Goal: Information Seeking & Learning: Learn about a topic

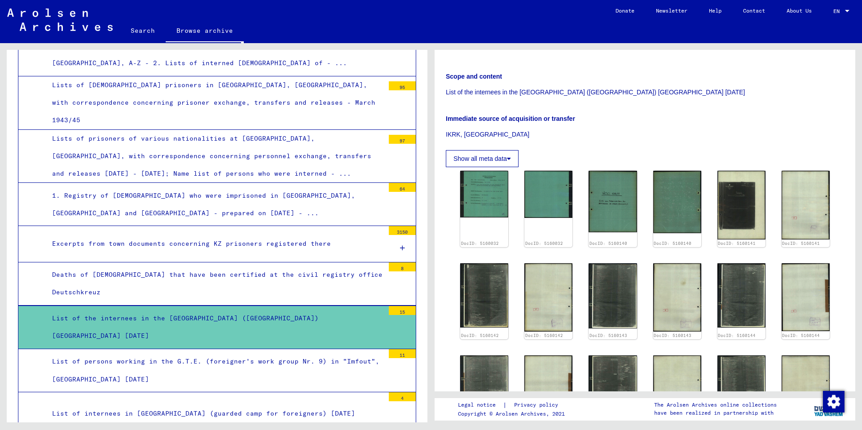
scroll to position [109, 0]
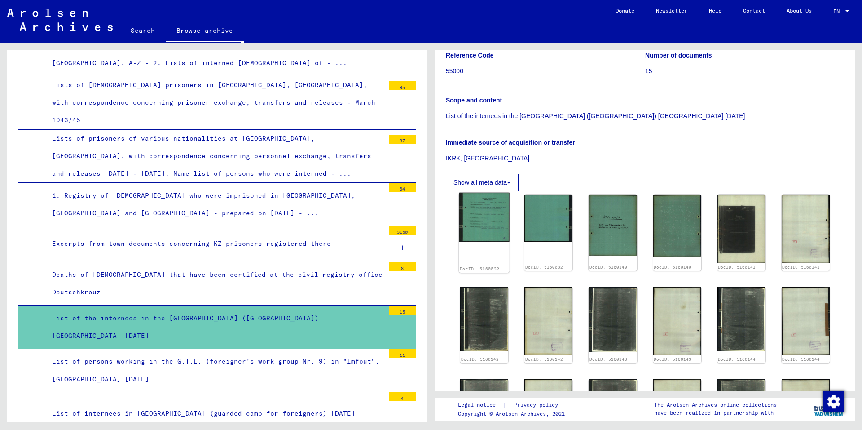
click at [482, 212] on img at bounding box center [484, 217] width 51 height 49
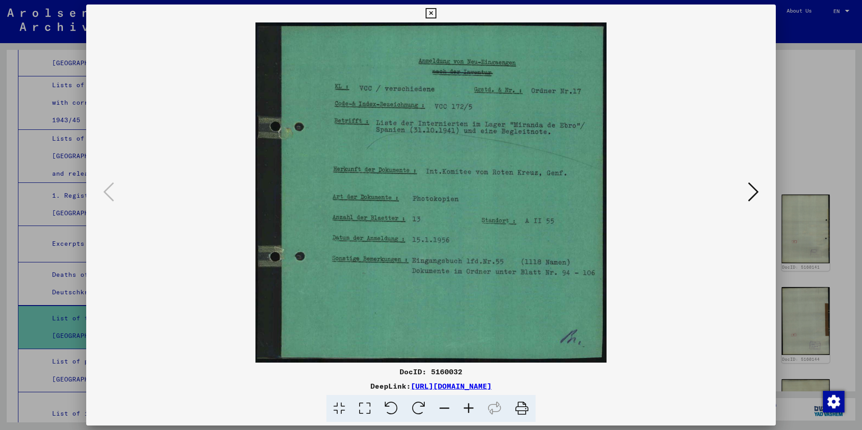
click at [470, 387] on link "[URL][DOMAIN_NAME]" at bounding box center [451, 385] width 81 height 9
click at [754, 190] on icon at bounding box center [753, 192] width 11 height 22
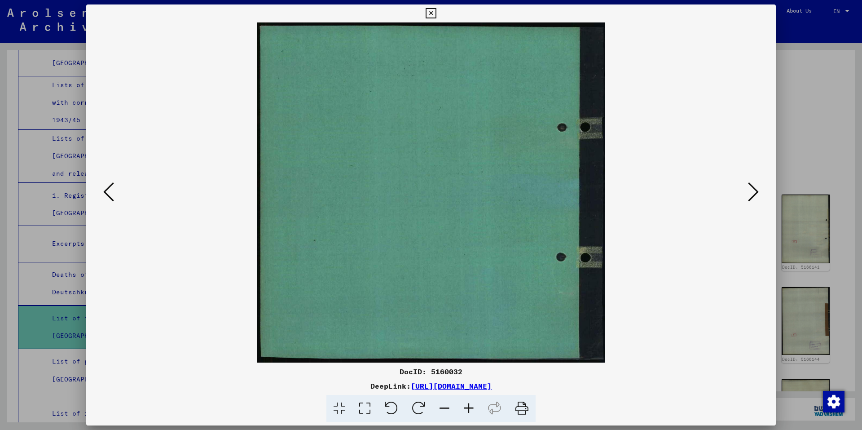
click at [754, 190] on icon at bounding box center [753, 192] width 11 height 22
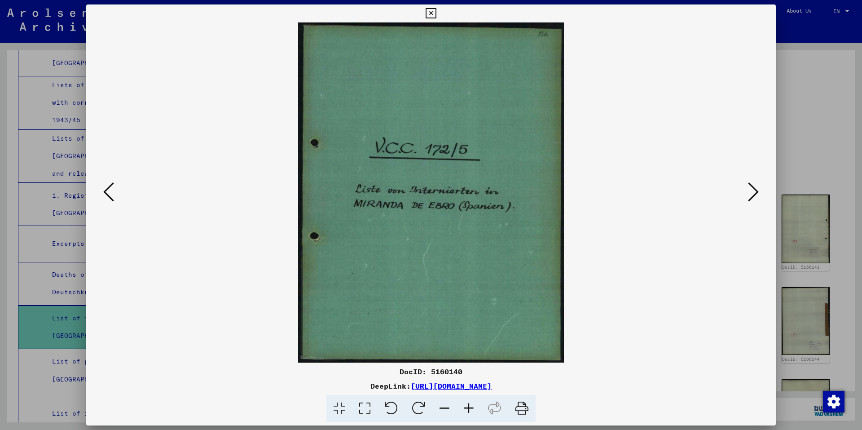
click at [754, 190] on icon at bounding box center [753, 192] width 11 height 22
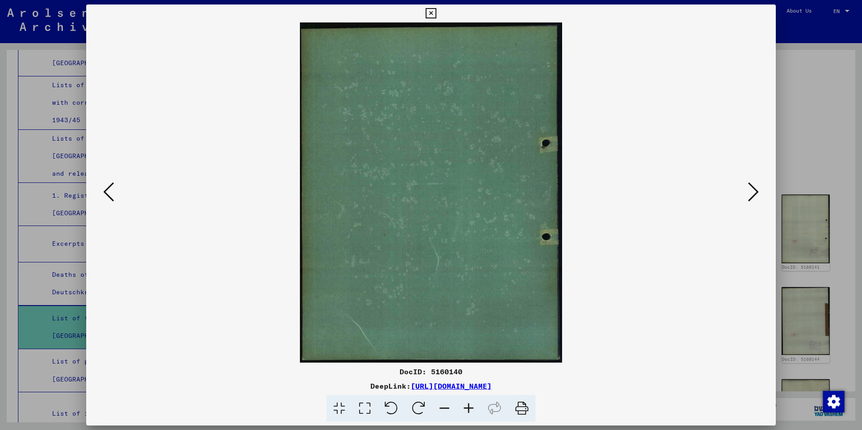
click at [754, 190] on icon at bounding box center [753, 192] width 11 height 22
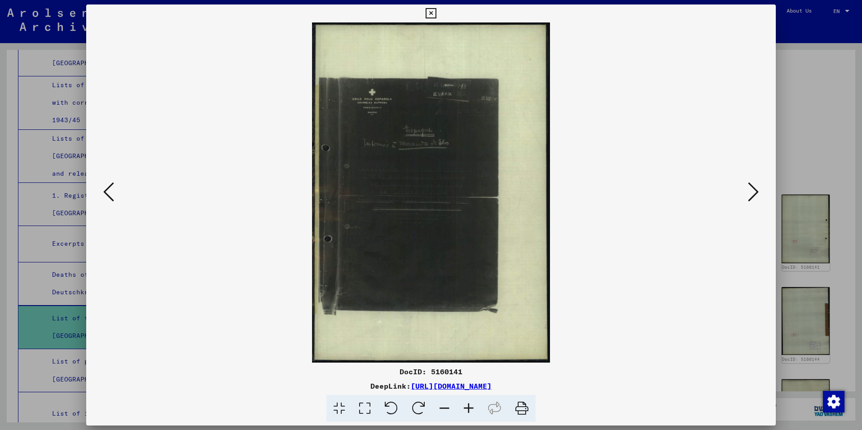
click at [363, 408] on icon at bounding box center [365, 408] width 26 height 27
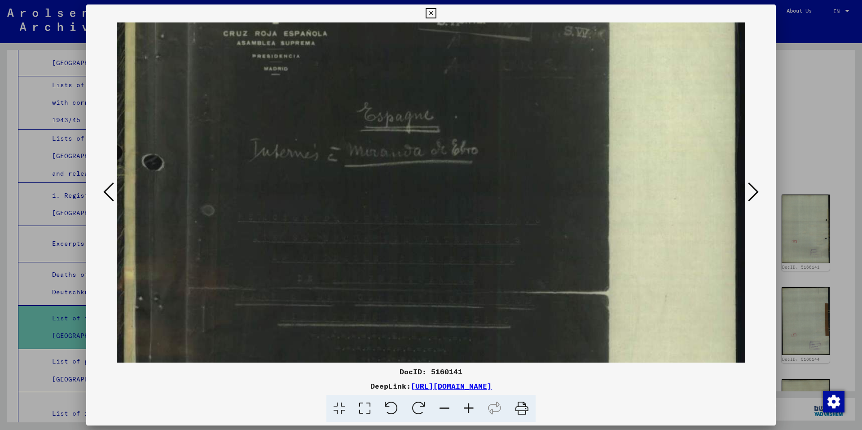
drag, startPoint x: 474, startPoint y: 279, endPoint x: 493, endPoint y: 88, distance: 191.3
click at [493, 88] on img at bounding box center [431, 280] width 629 height 897
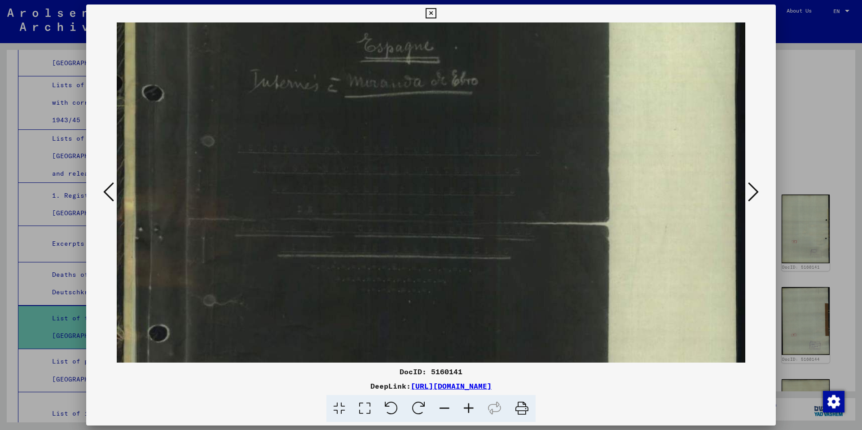
scroll to position [260, 0]
drag, startPoint x: 420, startPoint y: 220, endPoint x: 425, endPoint y: 150, distance: 69.8
click at [425, 150] on img at bounding box center [431, 210] width 629 height 897
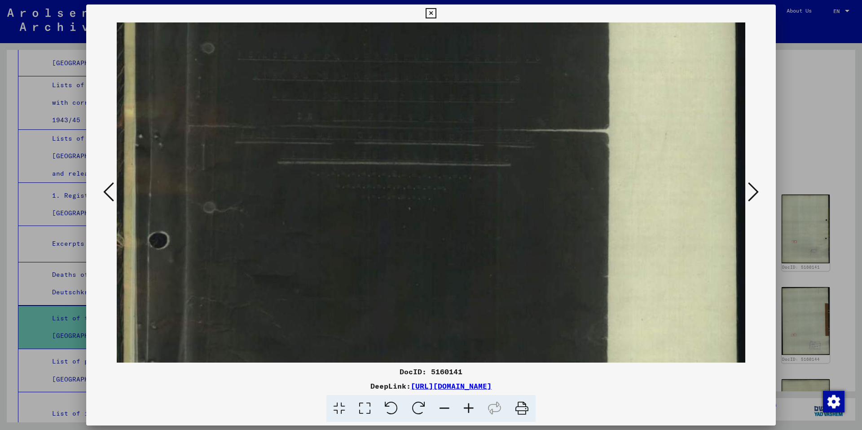
drag, startPoint x: 440, startPoint y: 259, endPoint x: 456, endPoint y: 247, distance: 19.9
click at [456, 247] on img at bounding box center [431, 117] width 629 height 897
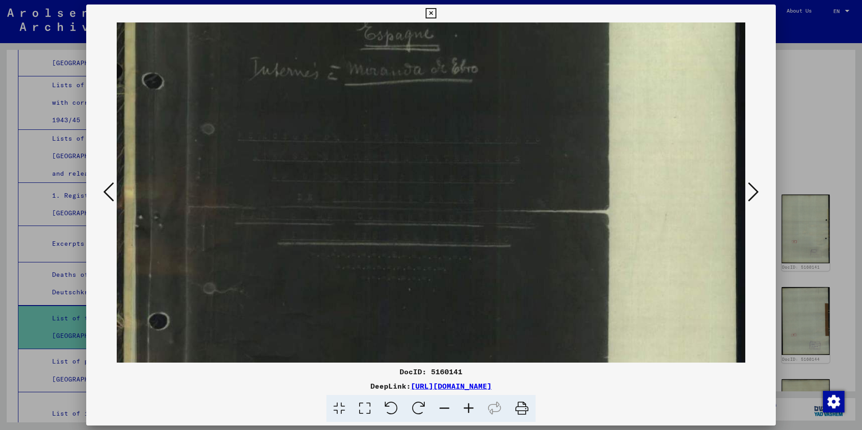
click at [754, 192] on icon at bounding box center [753, 192] width 11 height 22
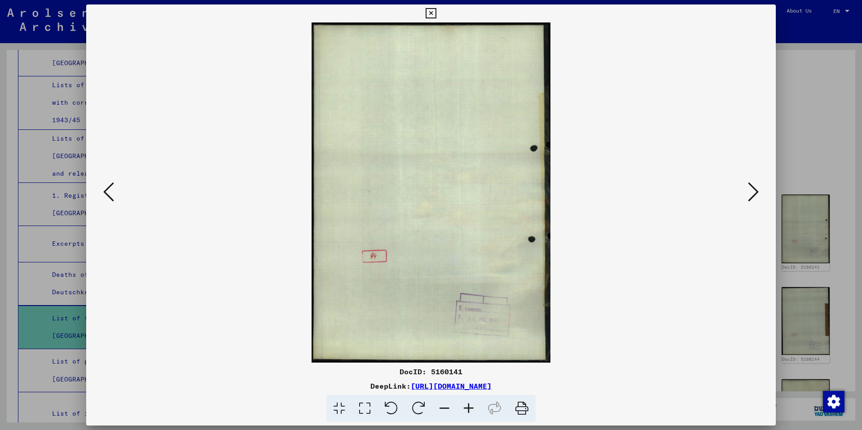
click at [753, 192] on icon at bounding box center [753, 192] width 11 height 22
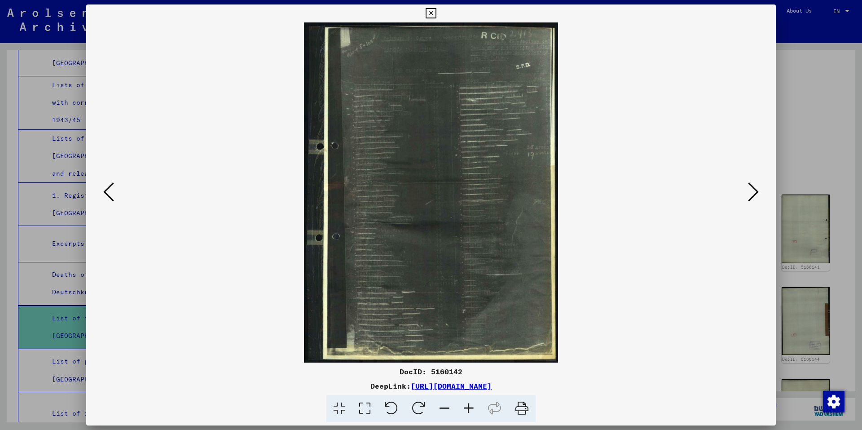
click at [365, 404] on icon at bounding box center [365, 408] width 26 height 27
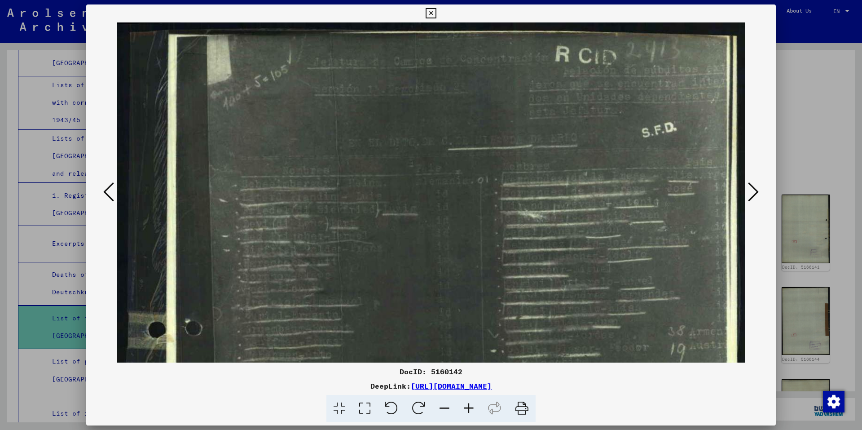
drag, startPoint x: 575, startPoint y: 96, endPoint x: 432, endPoint y: 161, distance: 157.8
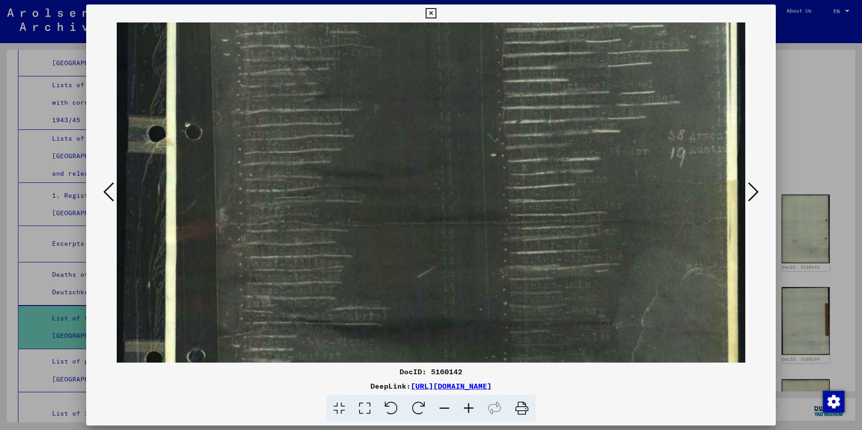
drag, startPoint x: 445, startPoint y: 256, endPoint x: 422, endPoint y: 69, distance: 188.2
click at [422, 69] on img at bounding box center [431, 248] width 629 height 842
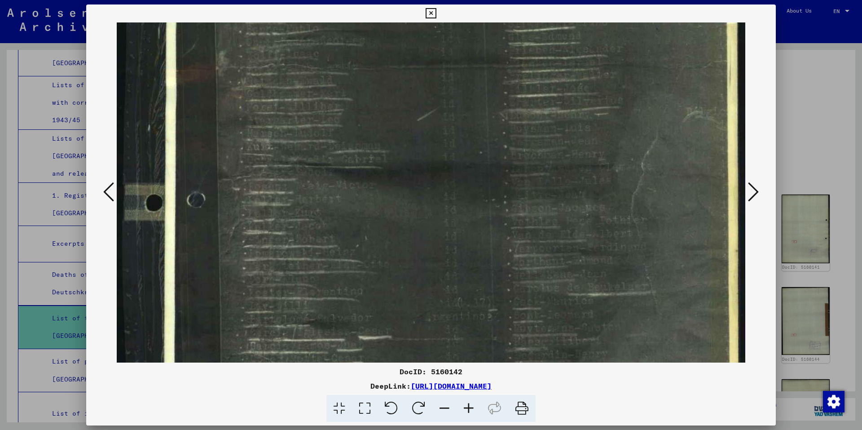
drag, startPoint x: 433, startPoint y: 207, endPoint x: 425, endPoint y: 46, distance: 161.0
click at [425, 47] on img at bounding box center [431, 91] width 629 height 842
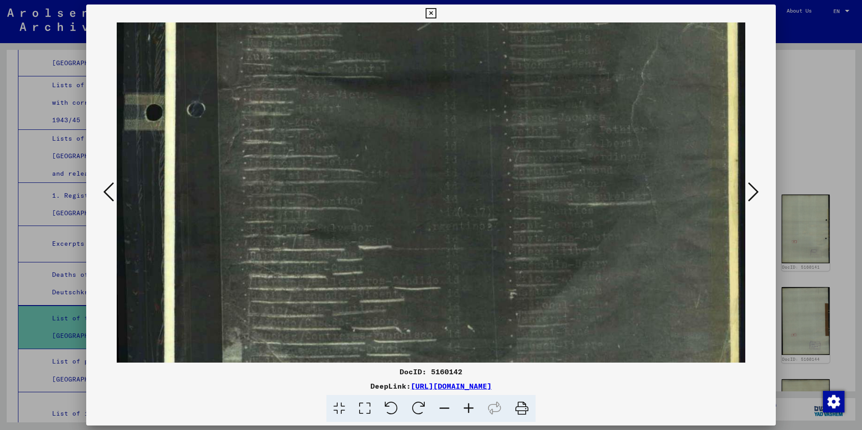
scroll to position [445, 0]
drag, startPoint x: 429, startPoint y: 200, endPoint x: 435, endPoint y: 110, distance: 90.4
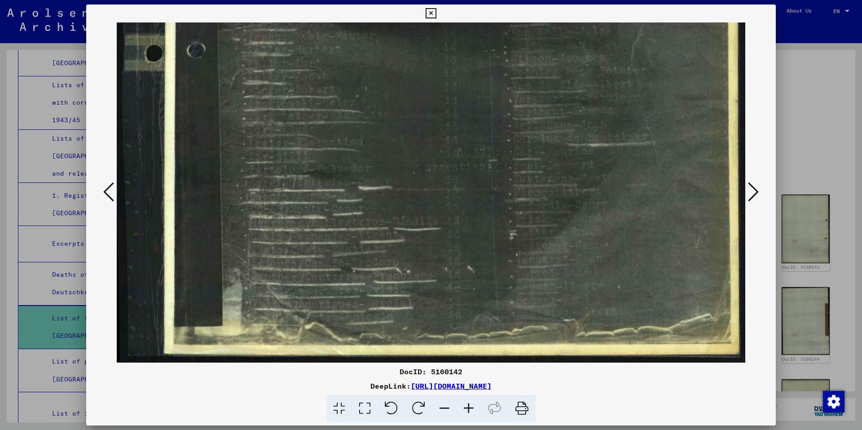
drag, startPoint x: 467, startPoint y: 282, endPoint x: 454, endPoint y: 159, distance: 123.3
click at [430, 13] on icon at bounding box center [431, 13] width 10 height 11
